Goal: Find specific page/section: Find specific page/section

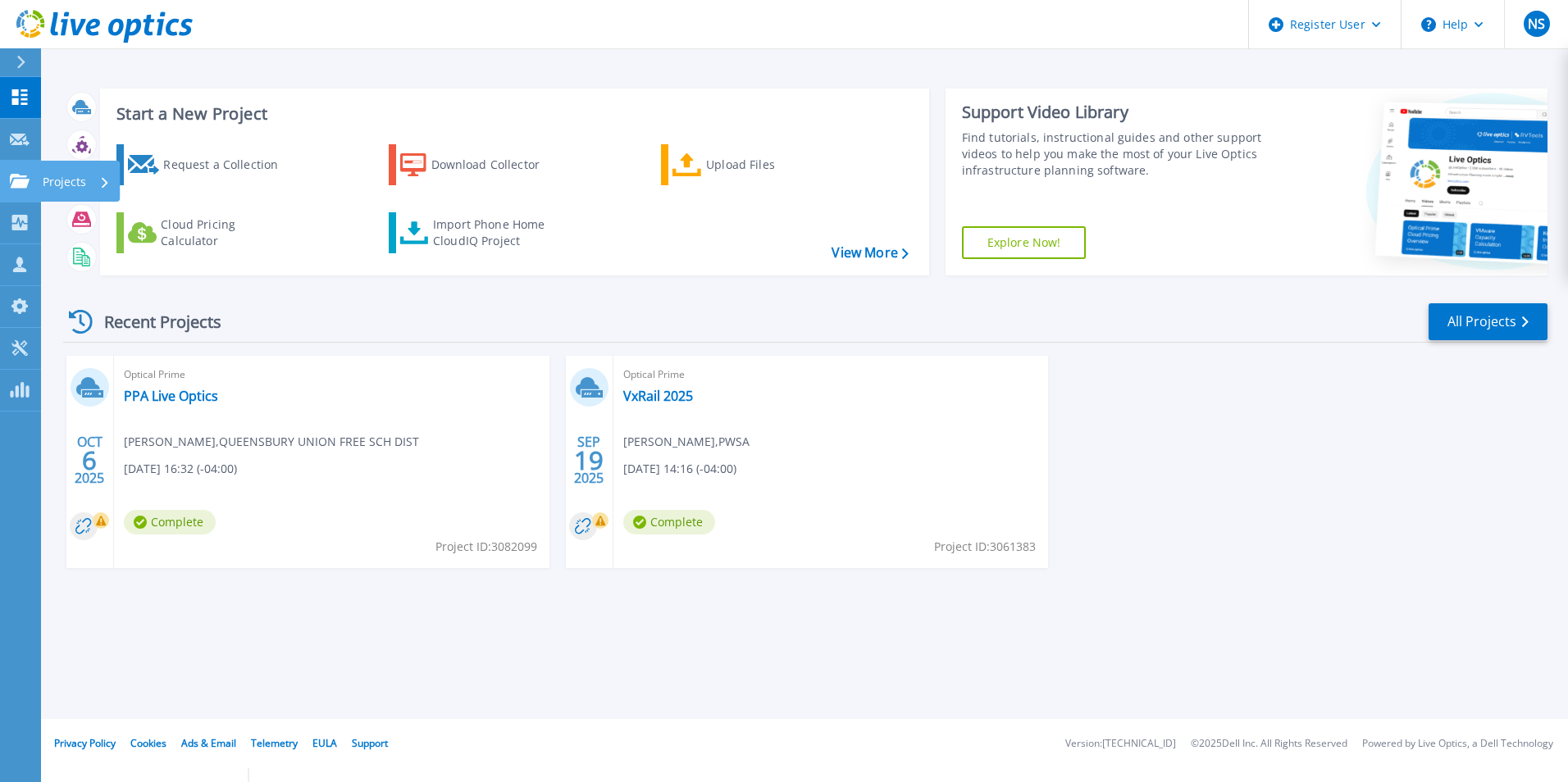
click at [26, 180] on icon at bounding box center [20, 180] width 20 height 14
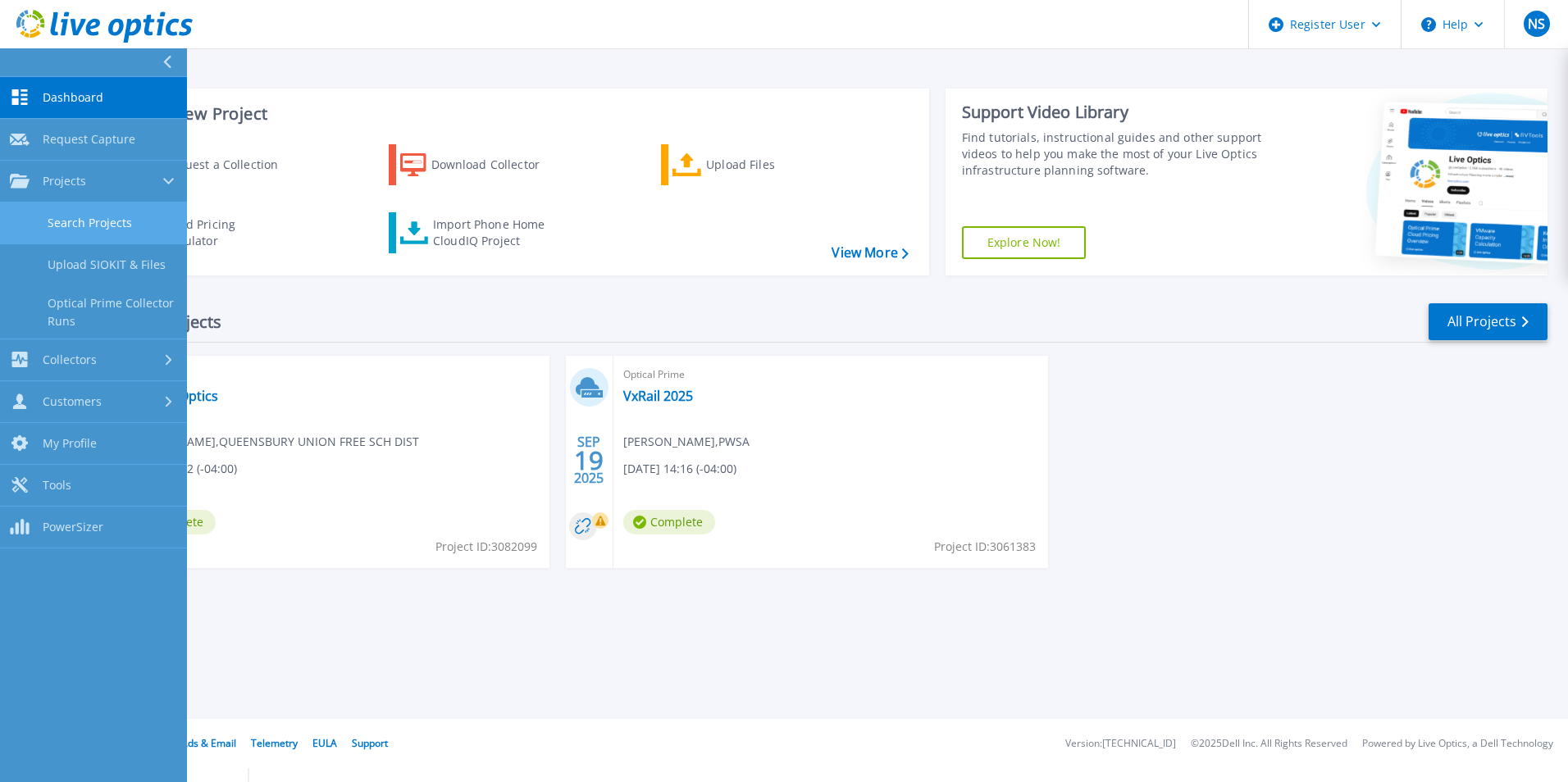
click at [55, 213] on link "Search Projects" at bounding box center [94, 223] width 187 height 42
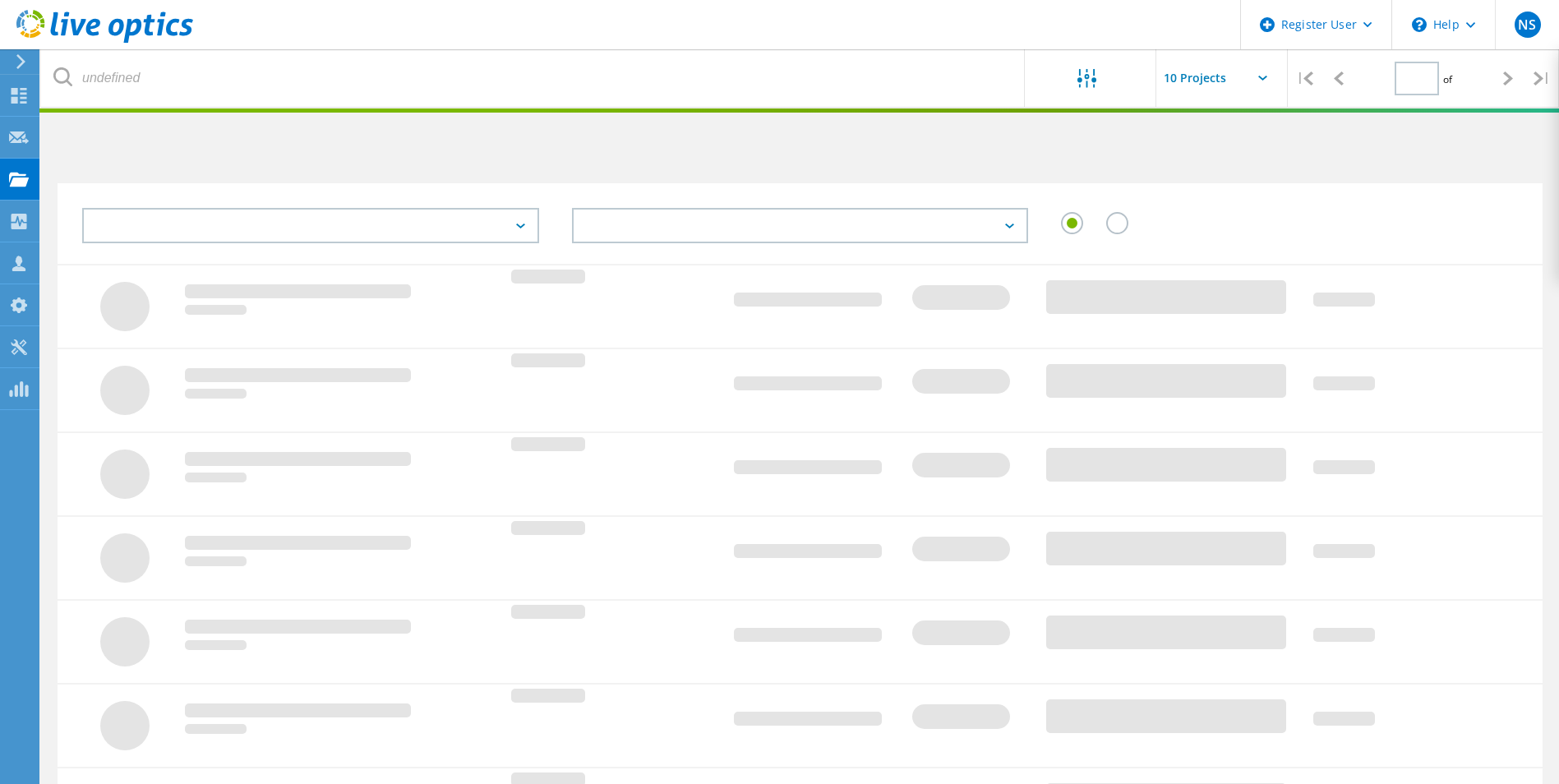
type input "1"
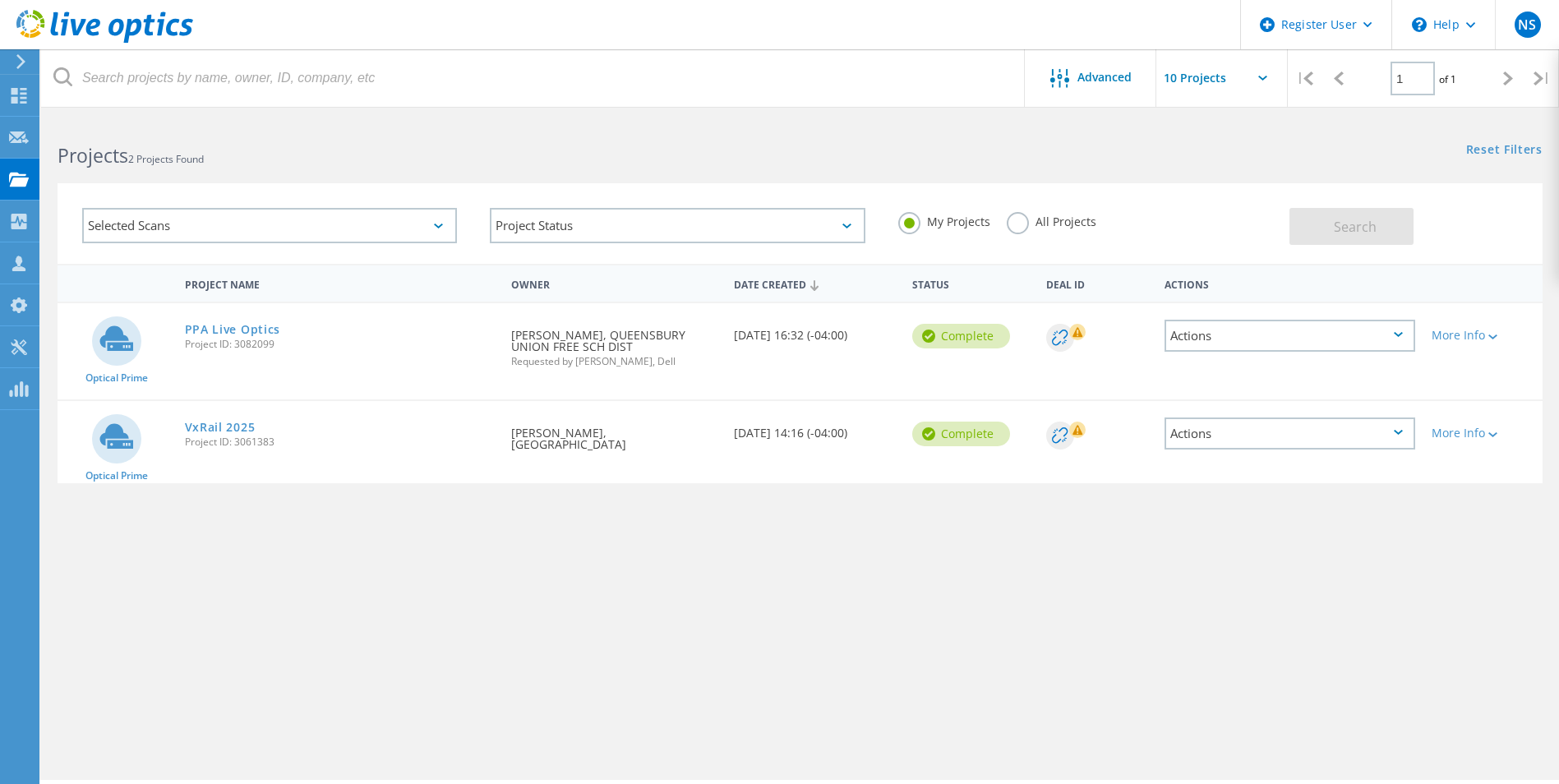
click at [335, 229] on div "Selected Scans" at bounding box center [269, 225] width 375 height 35
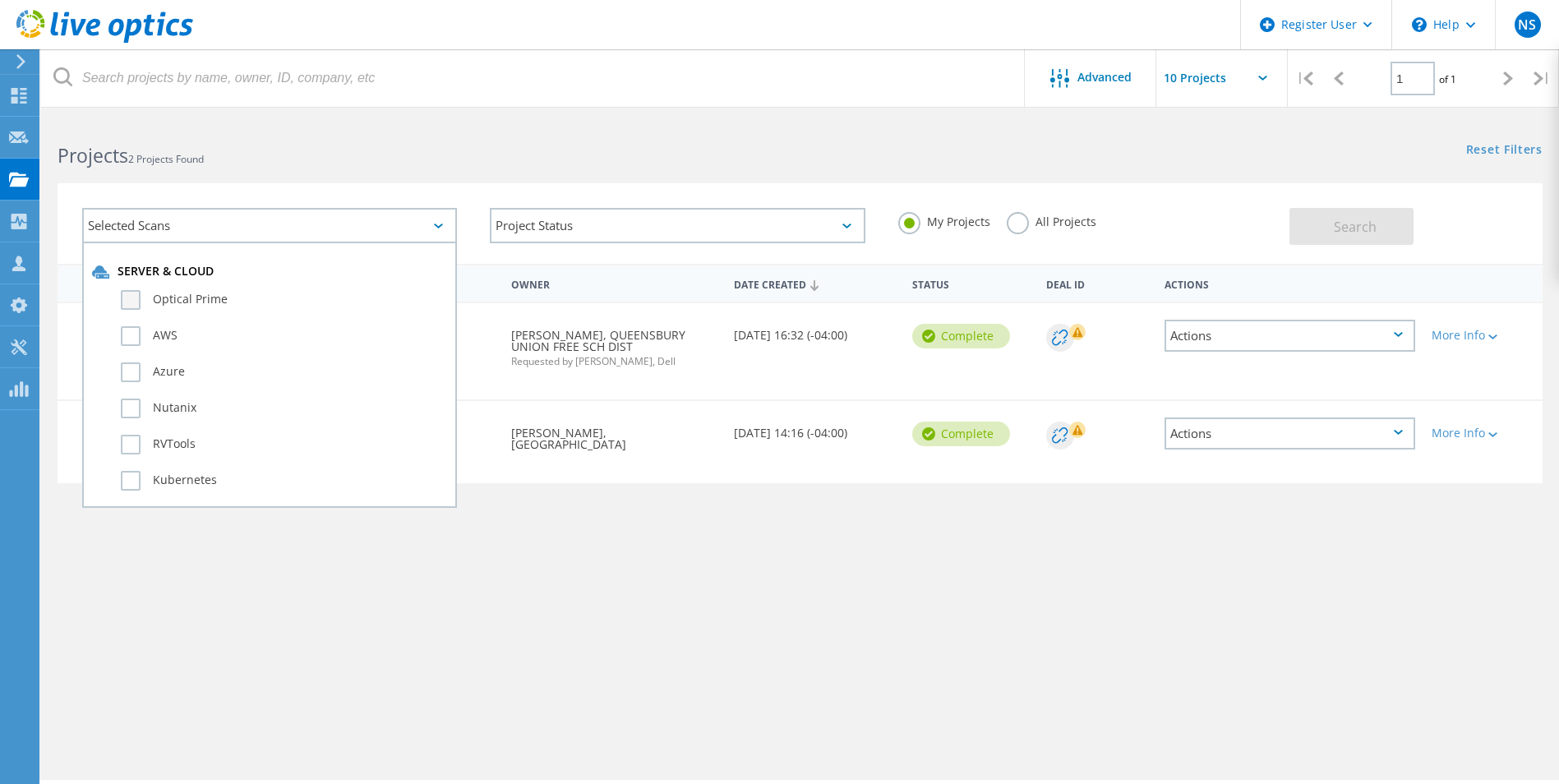
click at [126, 298] on label "Optical Prime" at bounding box center [284, 299] width 326 height 20
click at [0, 0] on input "Optical Prime" at bounding box center [0, 0] width 0 height 0
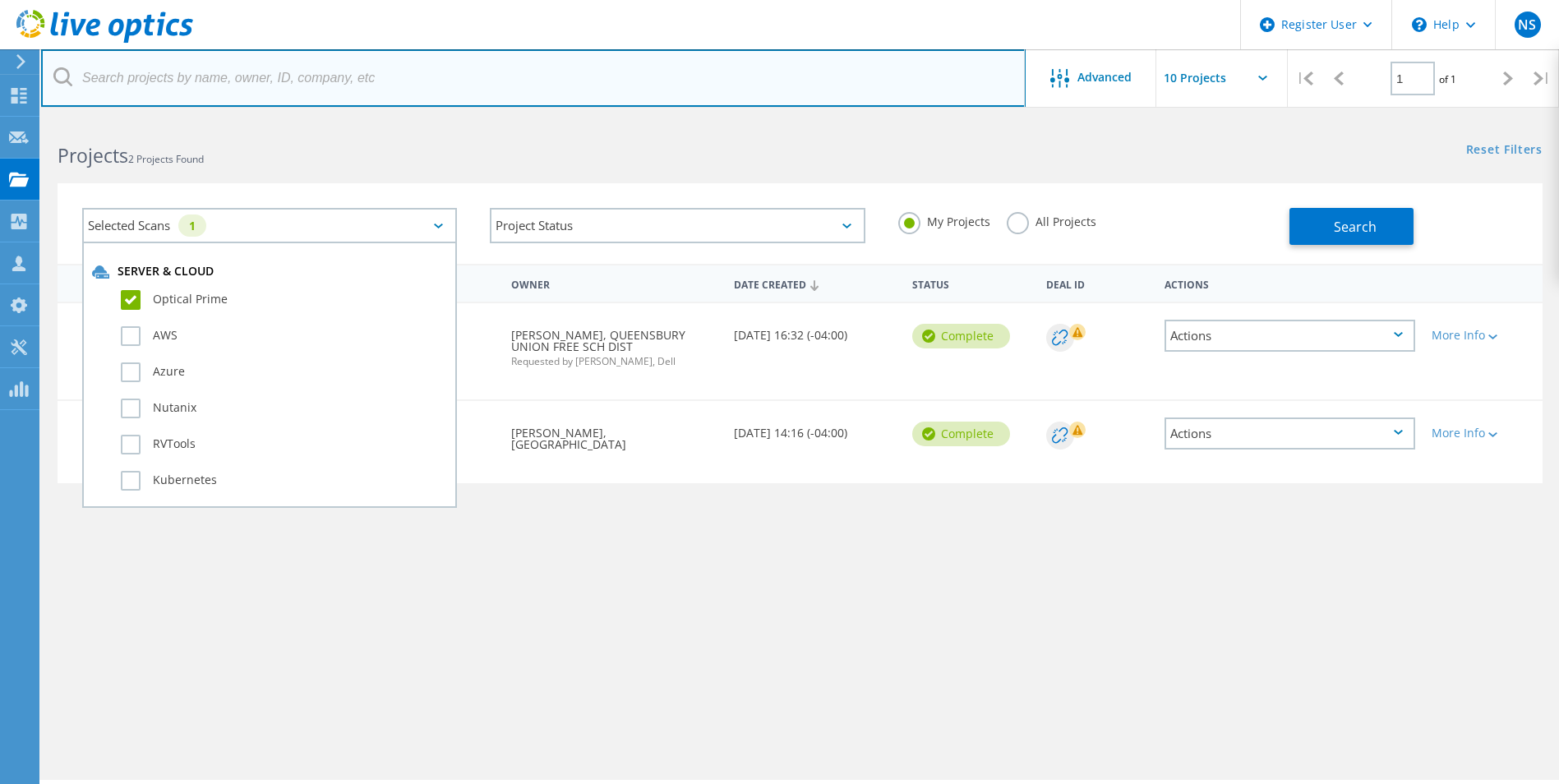
click at [277, 90] on input "text" at bounding box center [533, 78] width 985 height 57
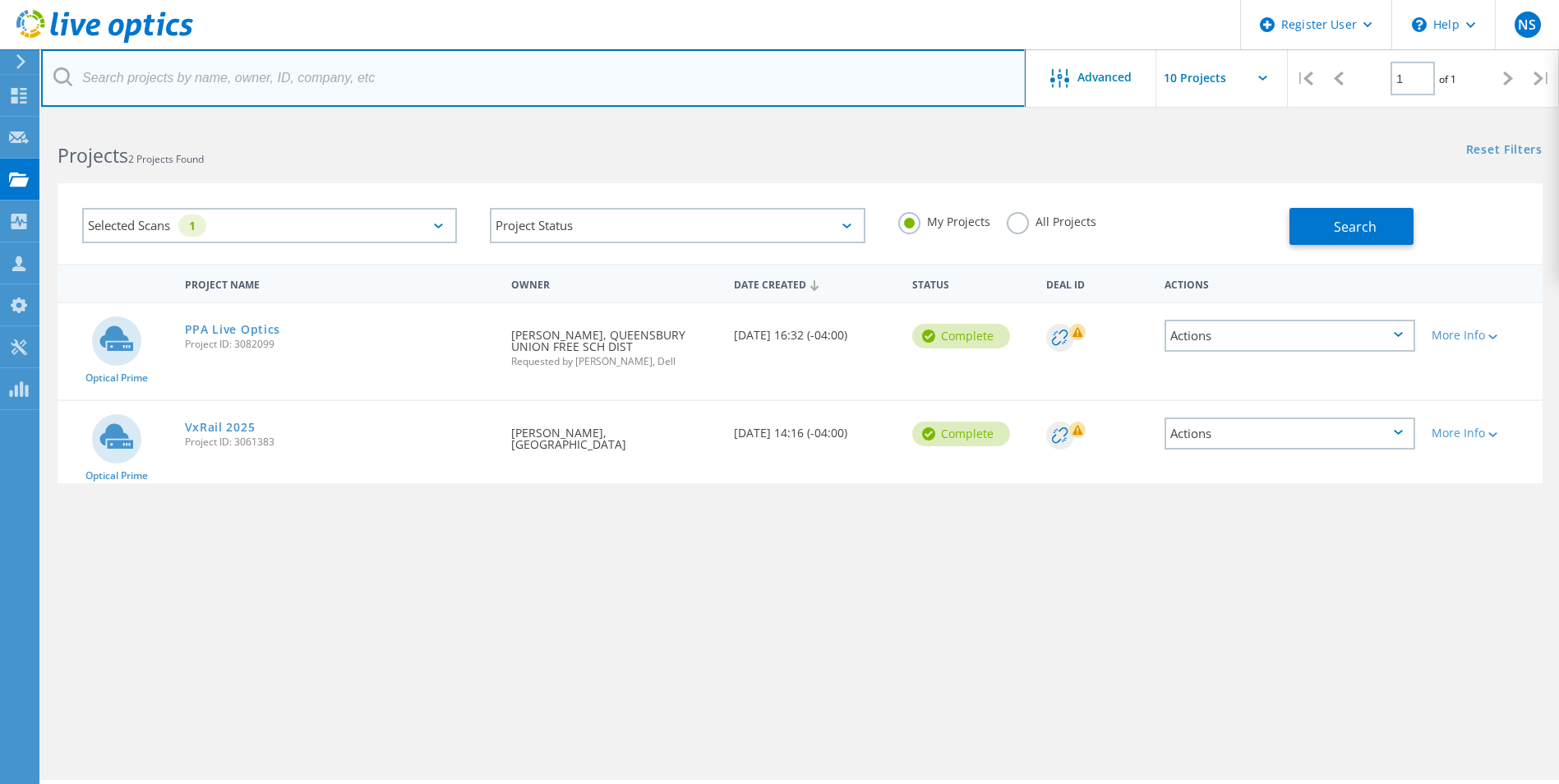
click at [255, 80] on input "text" at bounding box center [533, 78] width 985 height 57
paste input "michael.rossman@alcosan.org"
type input "michael.rossman@alcosan.org"
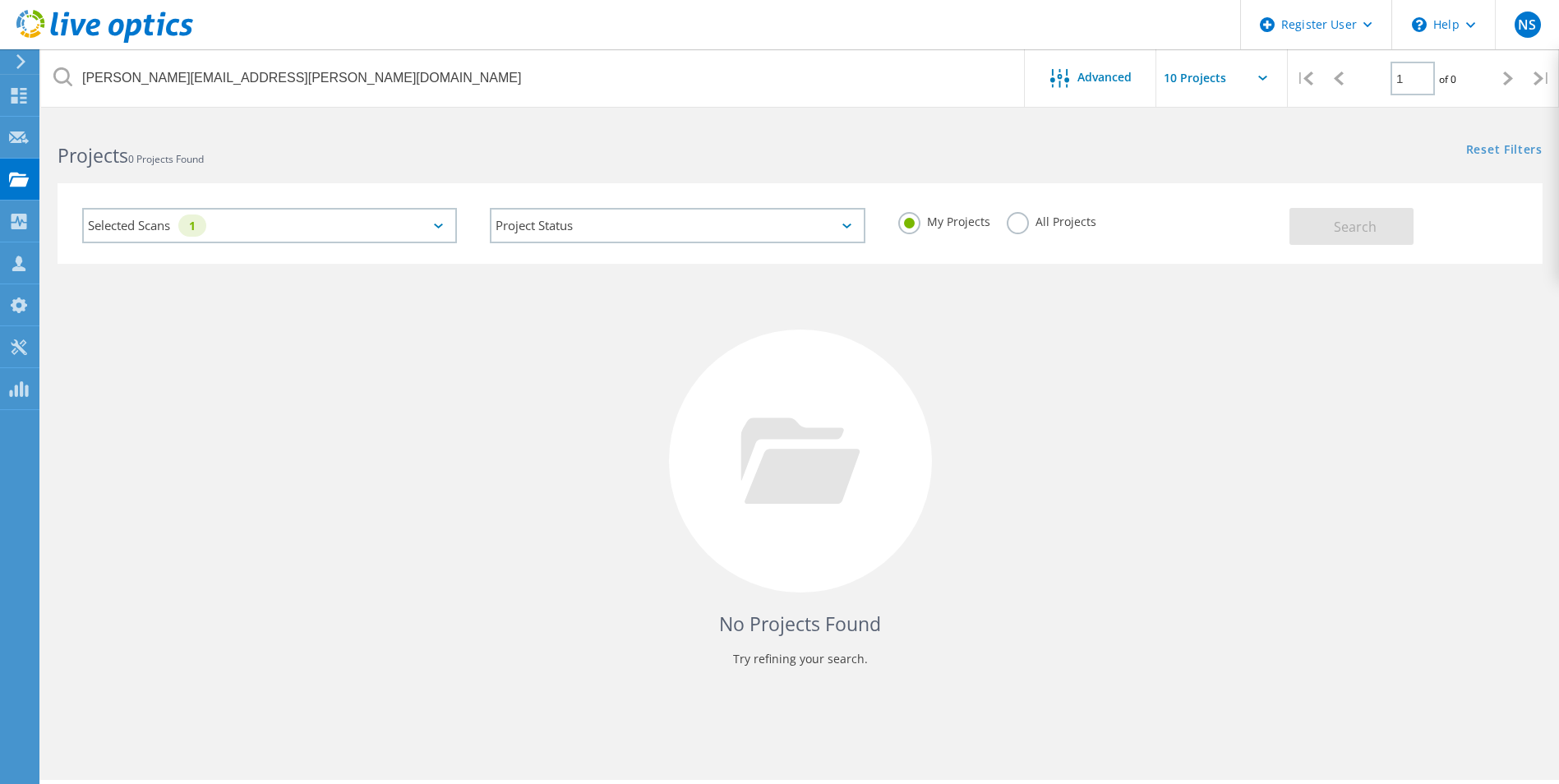
click at [399, 368] on div "No Projects Found Try refining your search." at bounding box center [800, 476] width 1486 height 425
click at [332, 235] on div "Selected Scans 1" at bounding box center [269, 225] width 375 height 35
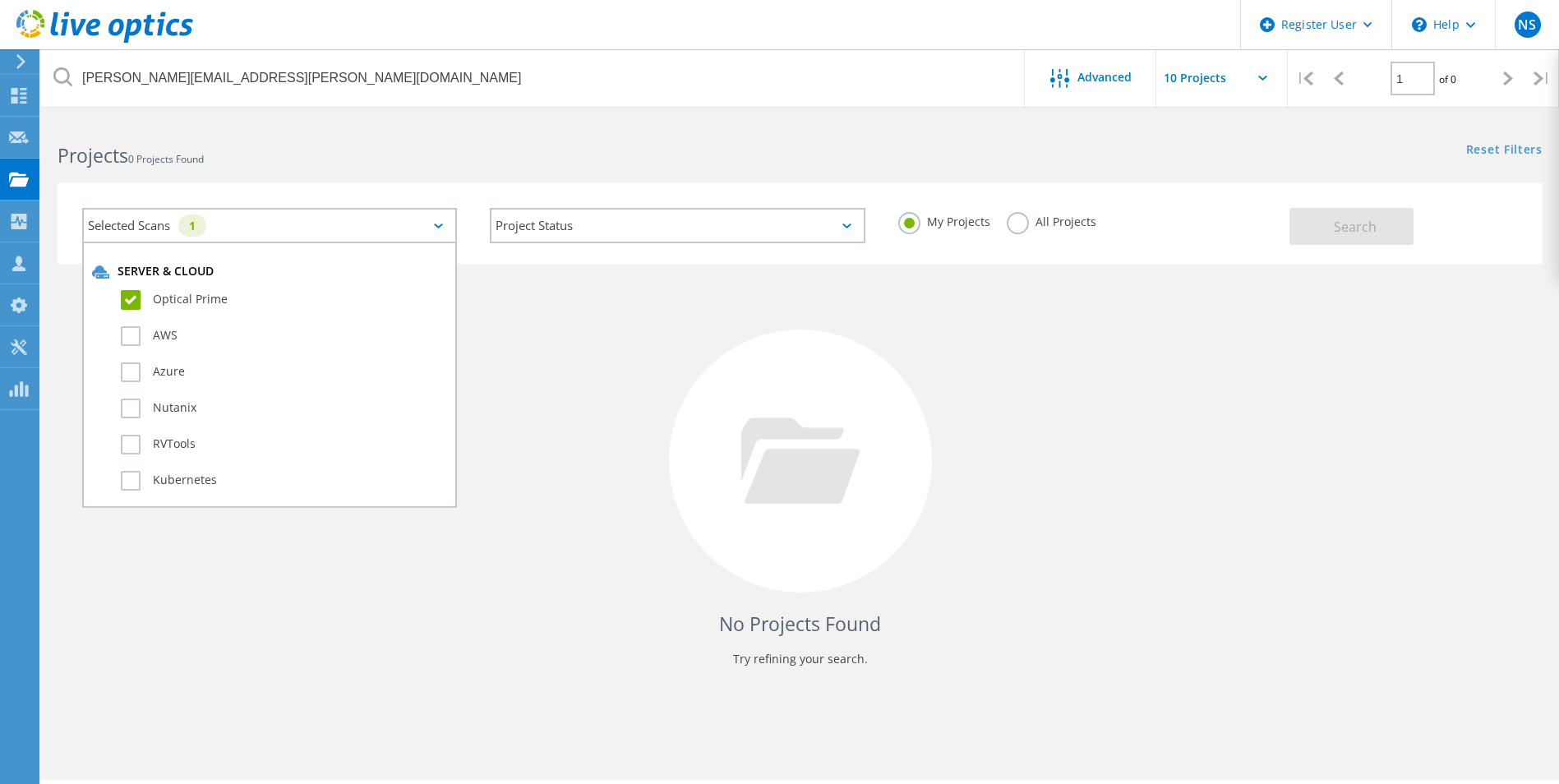
click at [133, 298] on label "Optical Prime" at bounding box center [284, 299] width 326 height 20
click at [0, 0] on input "Optical Prime" at bounding box center [0, 0] width 0 height 0
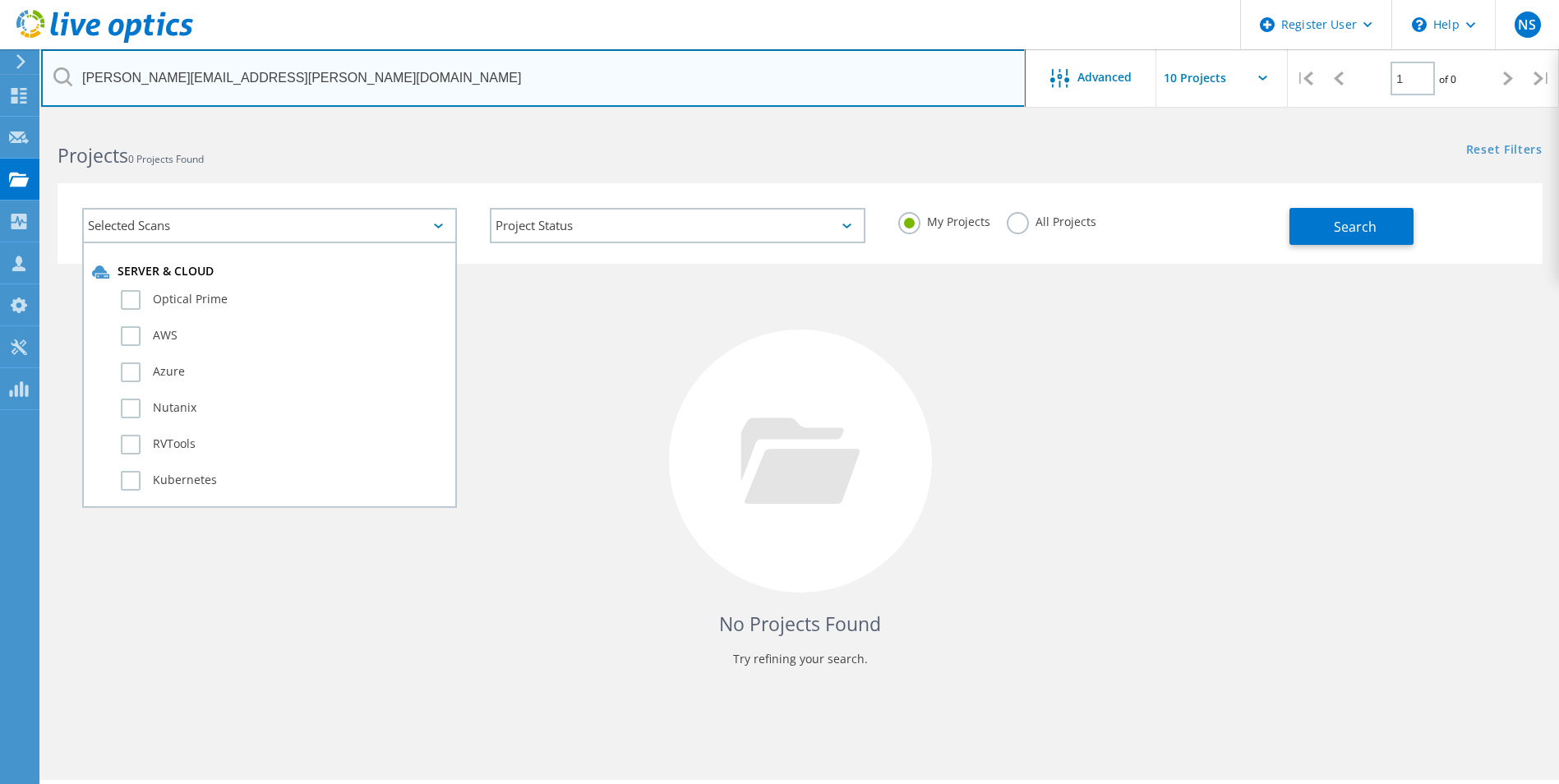
click at [279, 88] on input "michael.rossman@alcosan.org" at bounding box center [533, 78] width 985 height 57
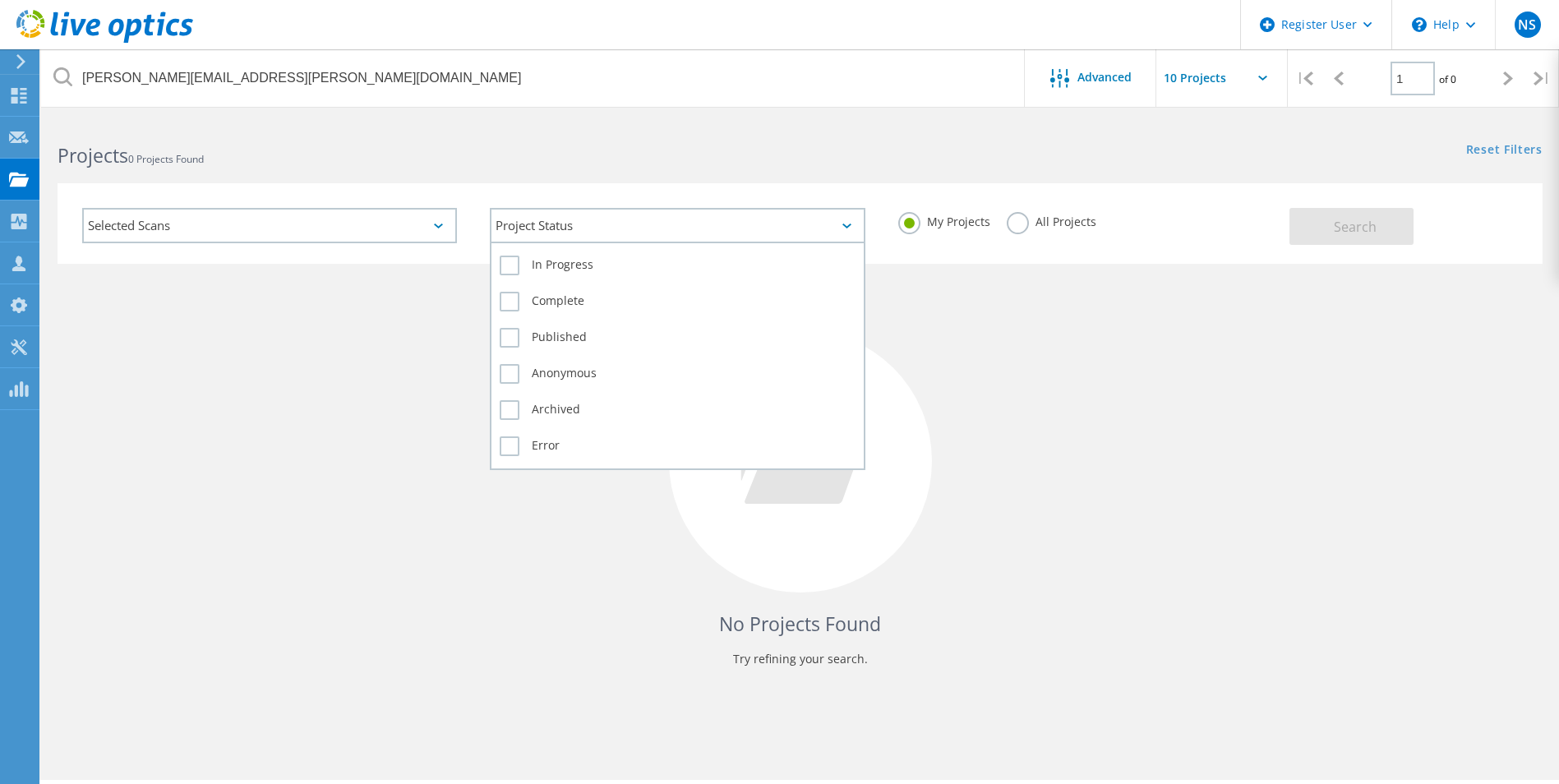
click at [715, 219] on div "Project Status" at bounding box center [677, 225] width 375 height 35
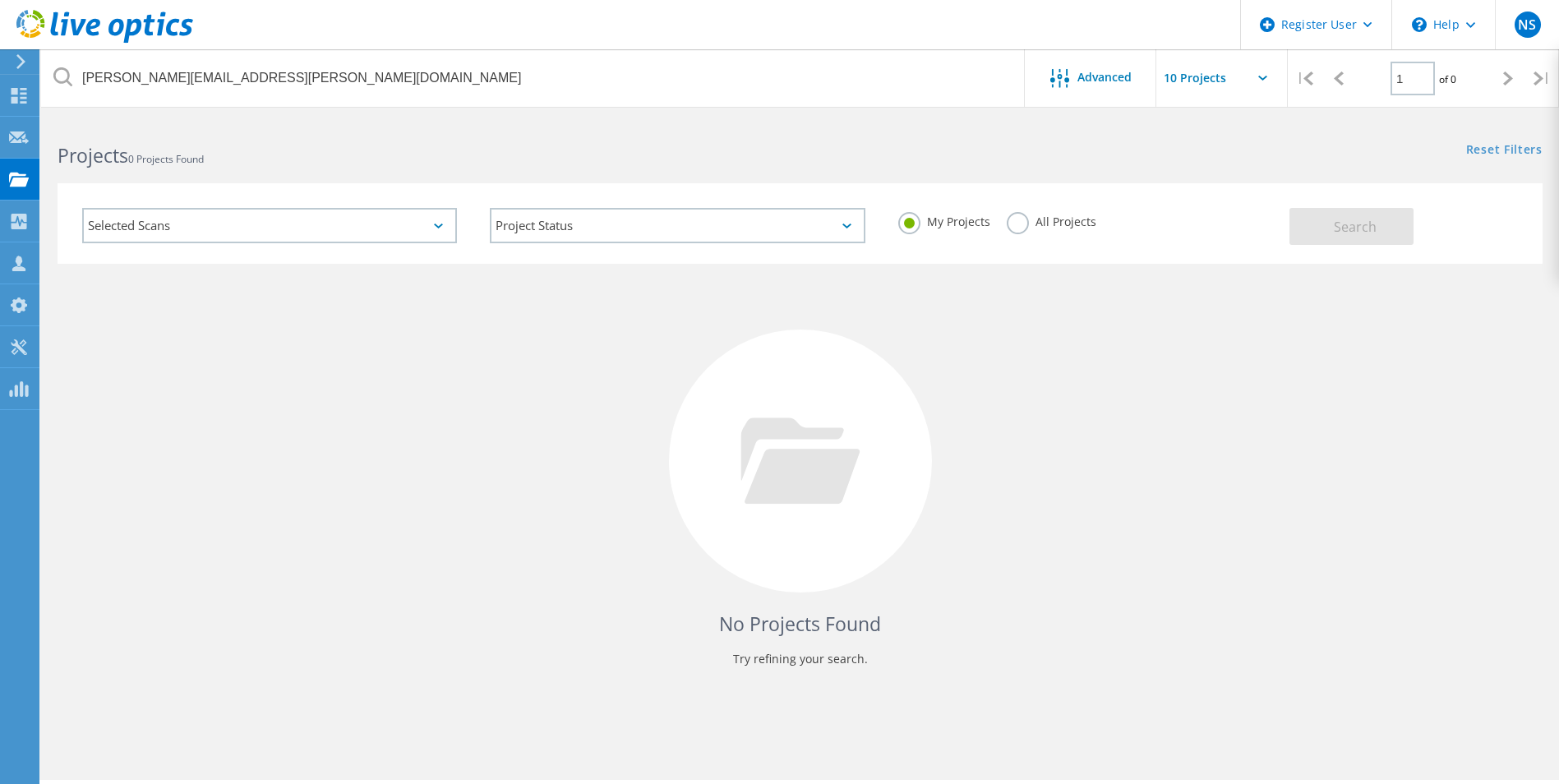
click at [1023, 345] on div "No Projects Found Try refining your search." at bounding box center [800, 476] width 1486 height 425
click at [1018, 224] on label "All Projects" at bounding box center [1051, 220] width 90 height 15
click at [0, 0] on input "All Projects" at bounding box center [0, 0] width 0 height 0
click at [1382, 233] on button "Search" at bounding box center [1351, 226] width 124 height 37
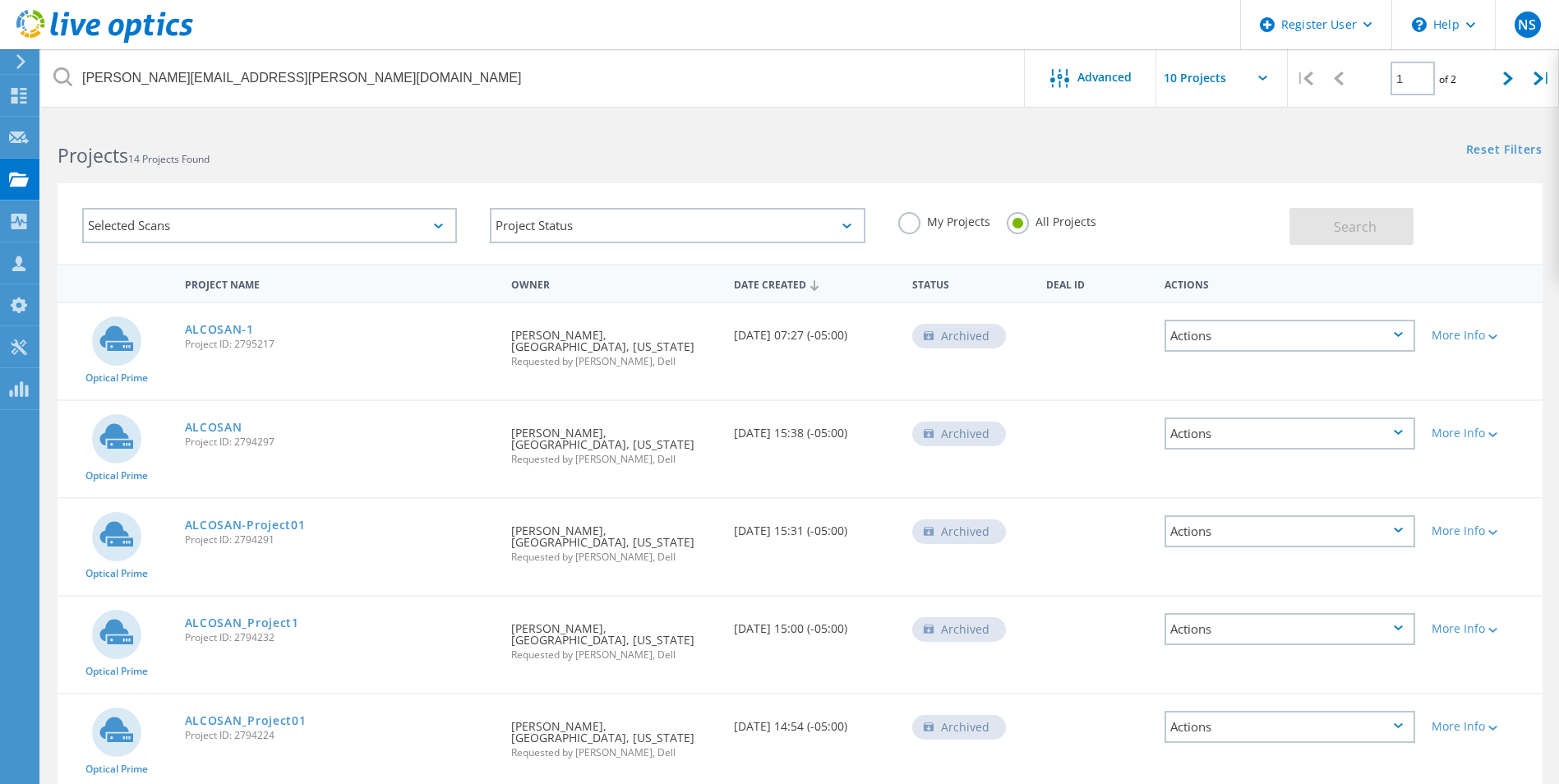
click at [798, 287] on div "Date Created" at bounding box center [815, 283] width 178 height 32
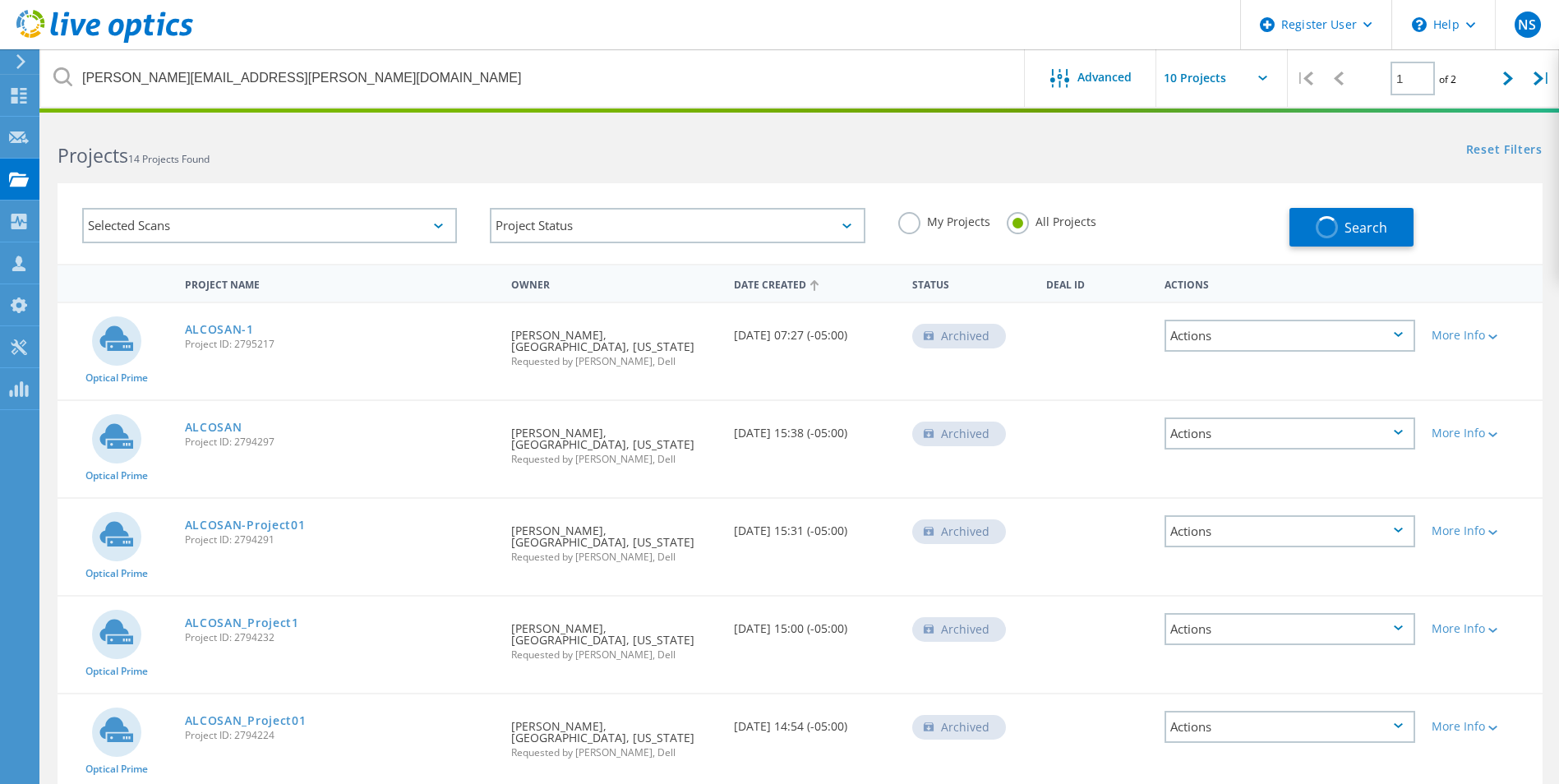
click at [798, 287] on div "Date Created" at bounding box center [815, 283] width 178 height 32
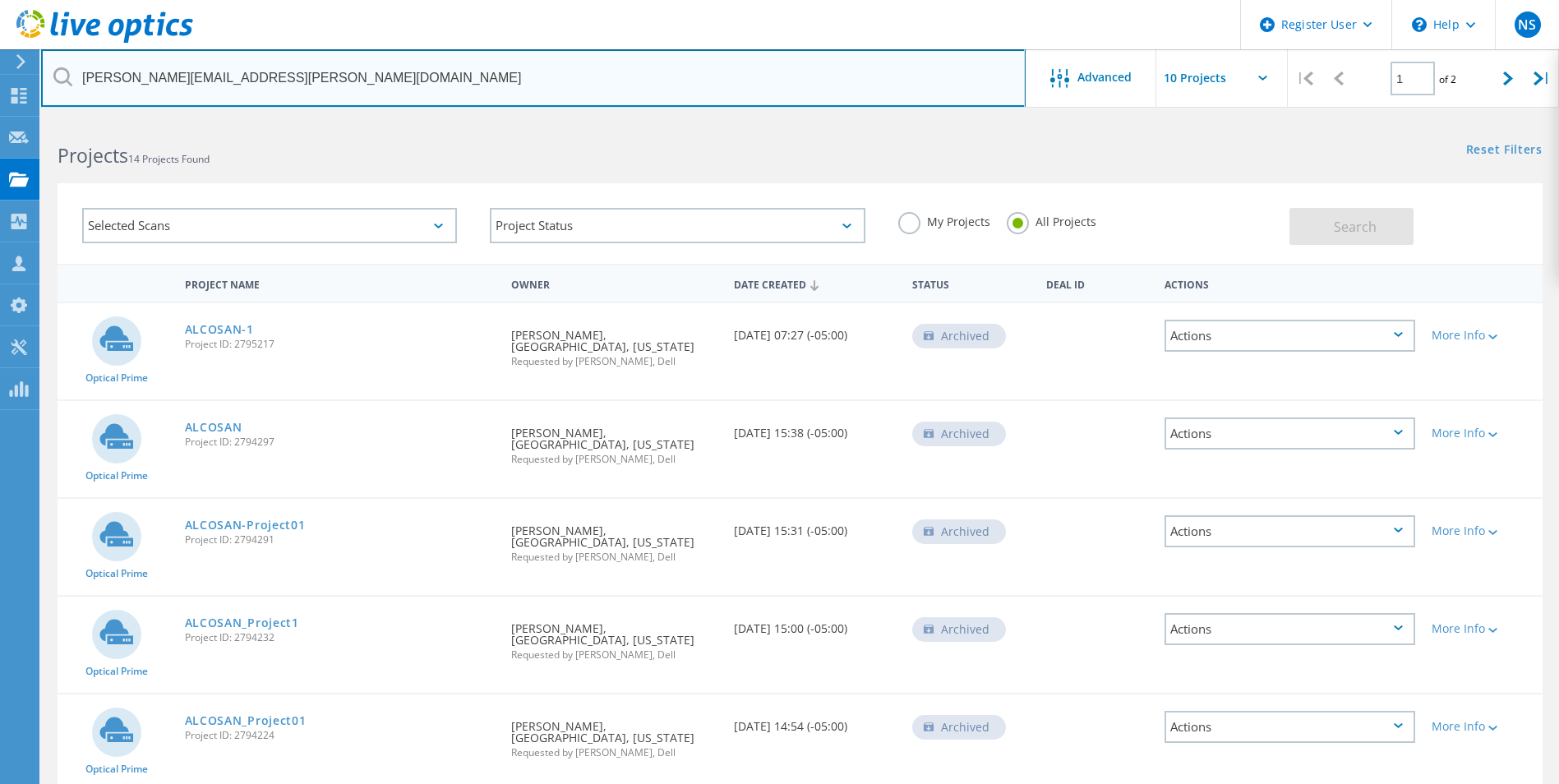
click at [292, 69] on input "michael.rossman@alcosan.org" at bounding box center [533, 78] width 985 height 57
drag, startPoint x: 305, startPoint y: 73, endPoint x: 67, endPoint y: 75, distance: 238.0
click at [67, 75] on div "michael.rossman@alcosan.org" at bounding box center [532, 78] width 984 height 57
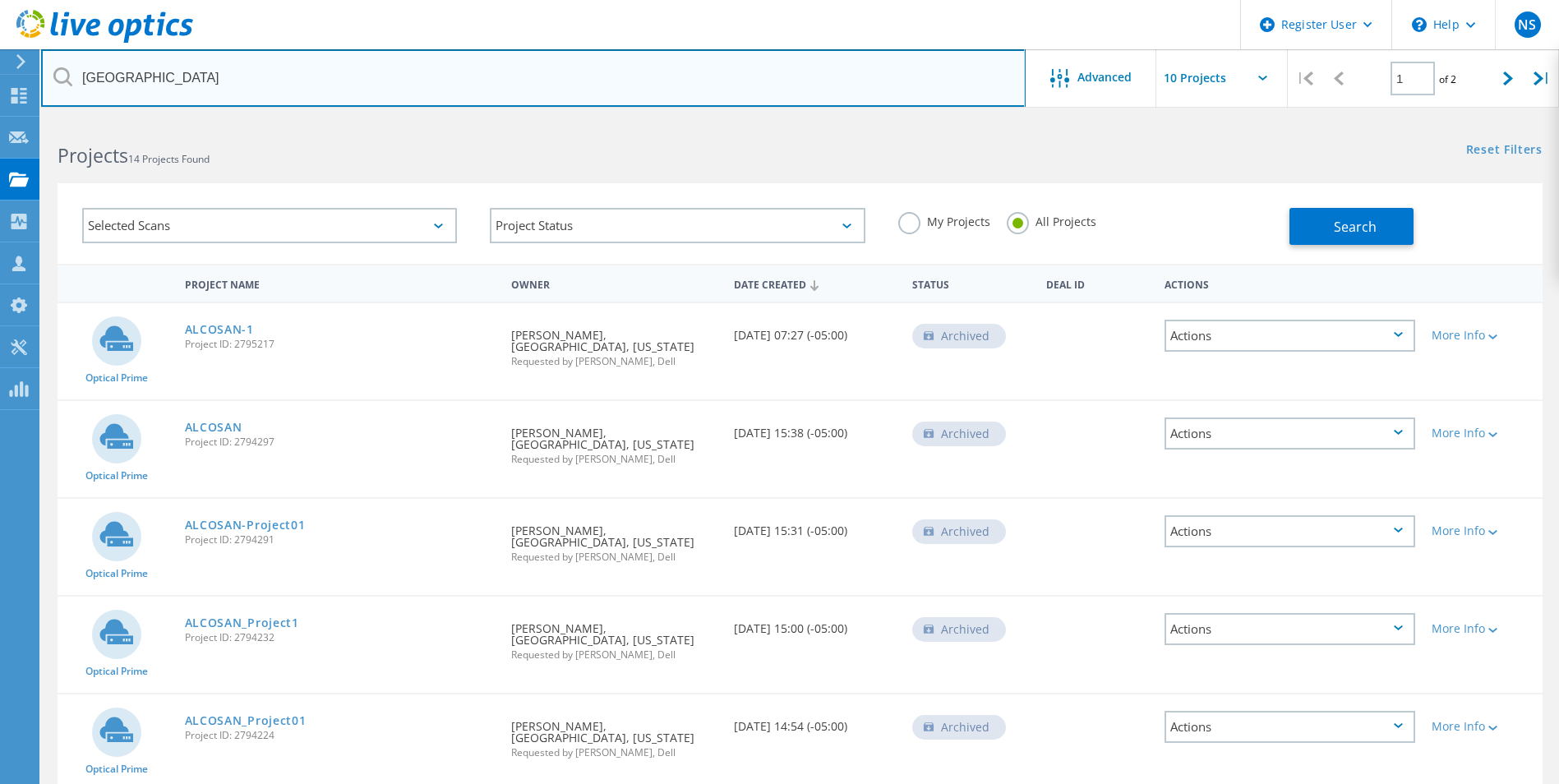
type input "allegheny county"
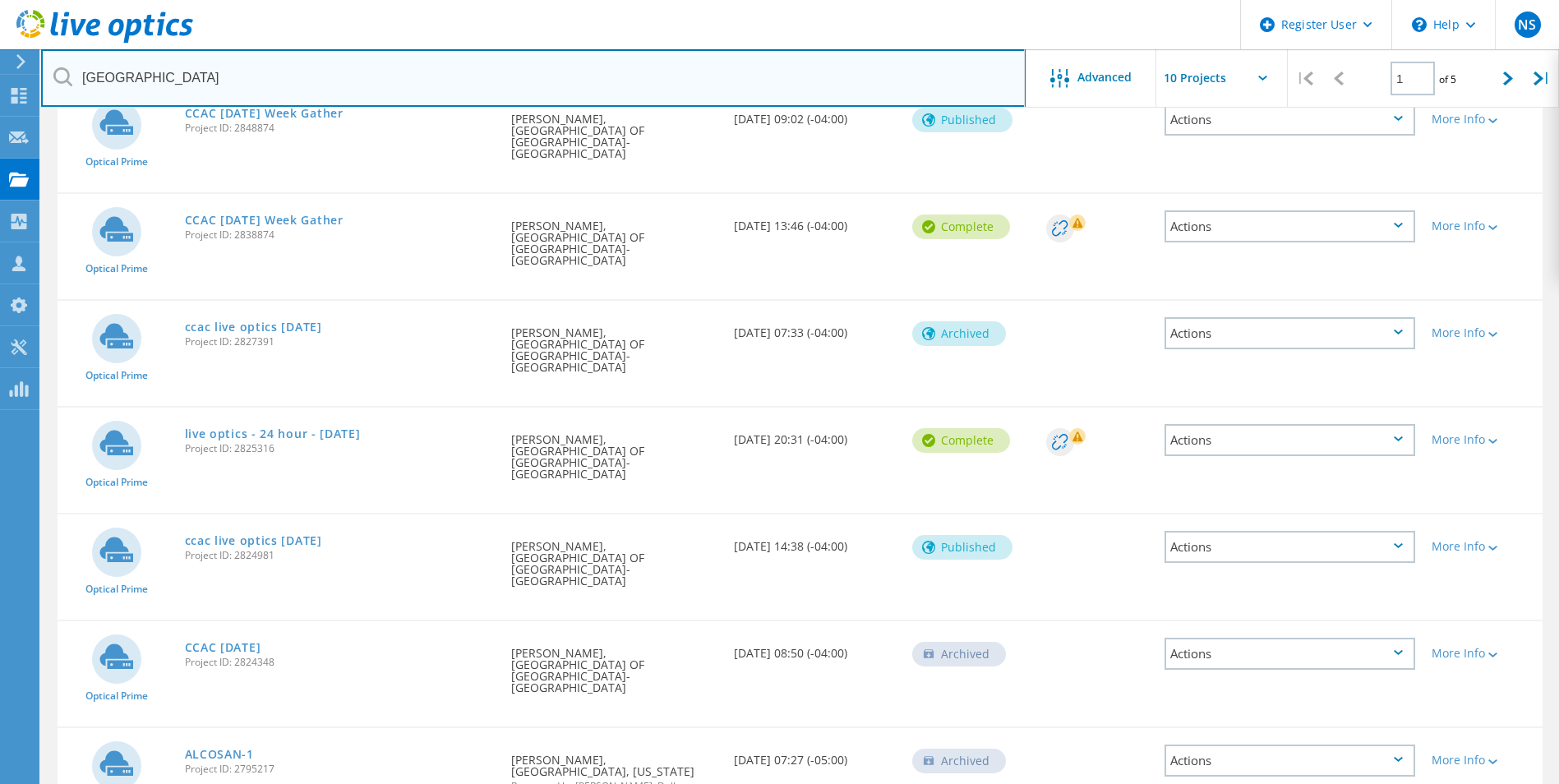
scroll to position [539, 0]
